Goal: Navigation & Orientation: Find specific page/section

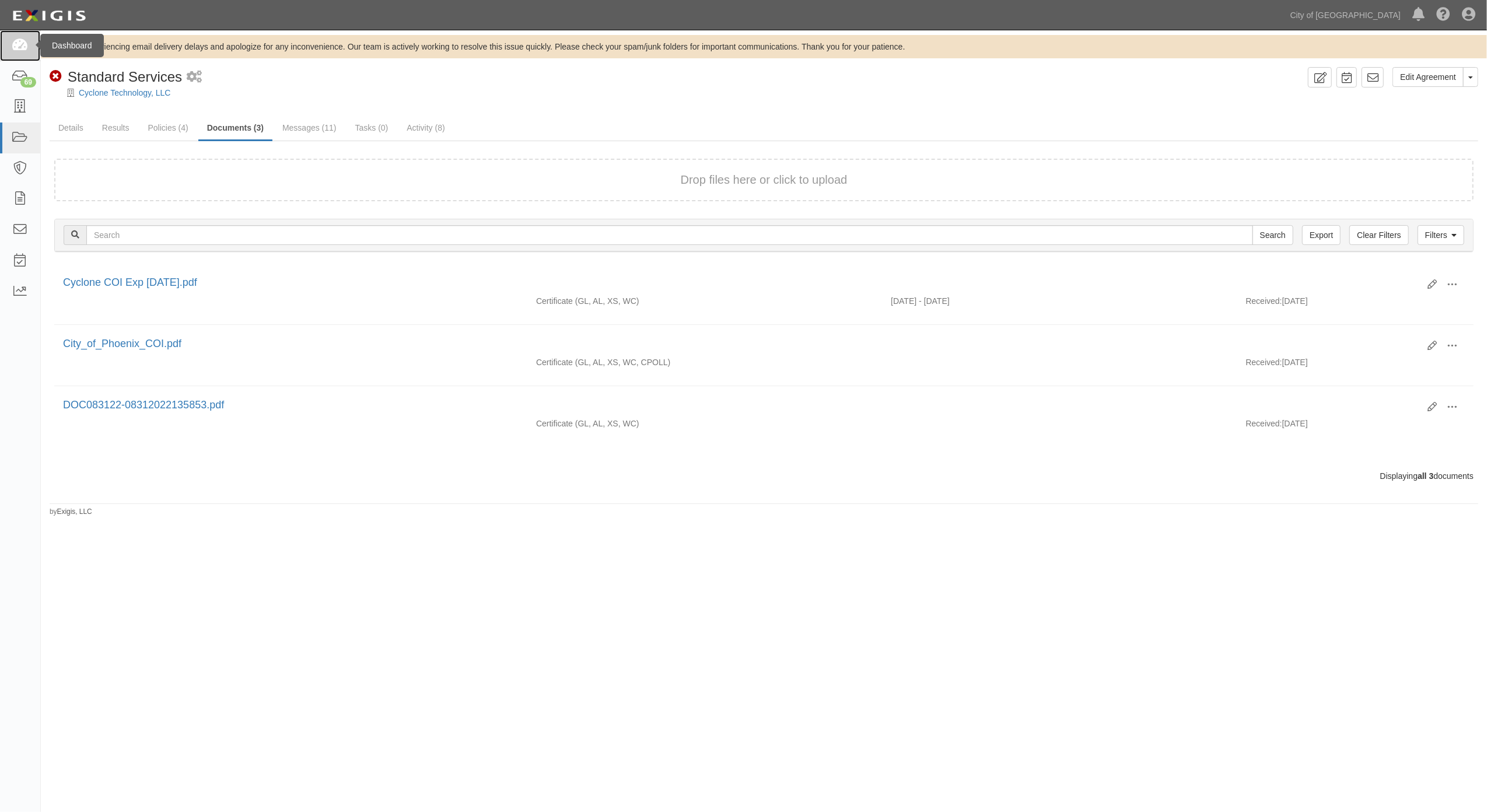
drag, startPoint x: 0, startPoint y: 0, endPoint x: 7, endPoint y: 45, distance: 45.5
click at [7, 45] on link at bounding box center [20, 46] width 40 height 31
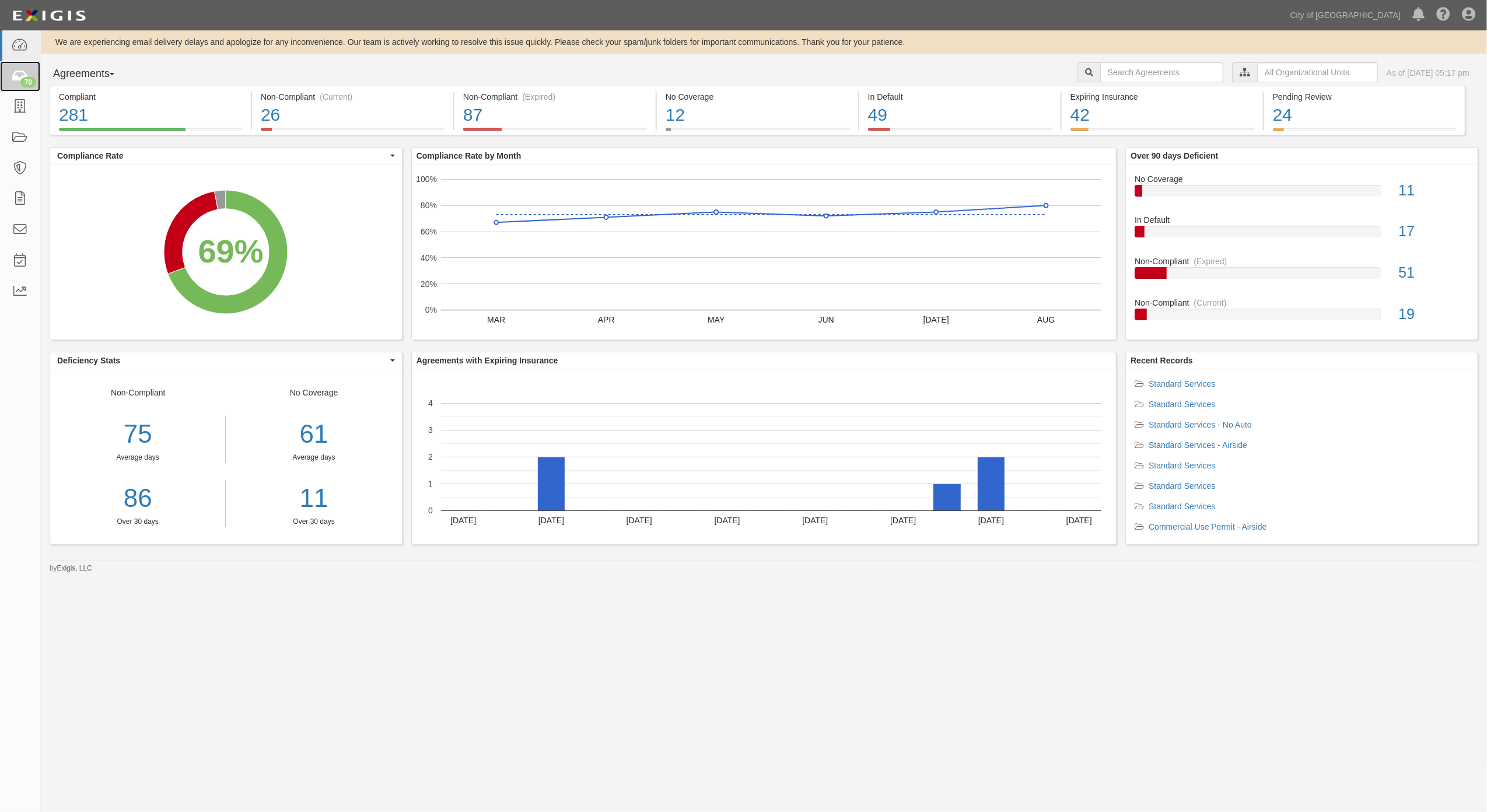
click at [32, 75] on link "70" at bounding box center [20, 76] width 40 height 31
